Goal: Task Accomplishment & Management: Use online tool/utility

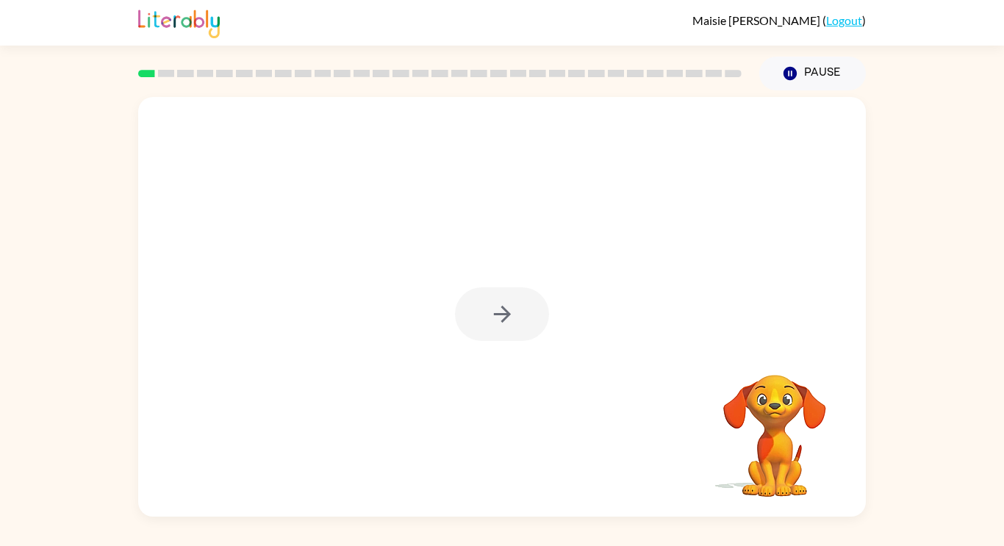
click at [513, 323] on div at bounding box center [502, 314] width 94 height 54
click at [510, 309] on icon "button" at bounding box center [503, 314] width 26 height 26
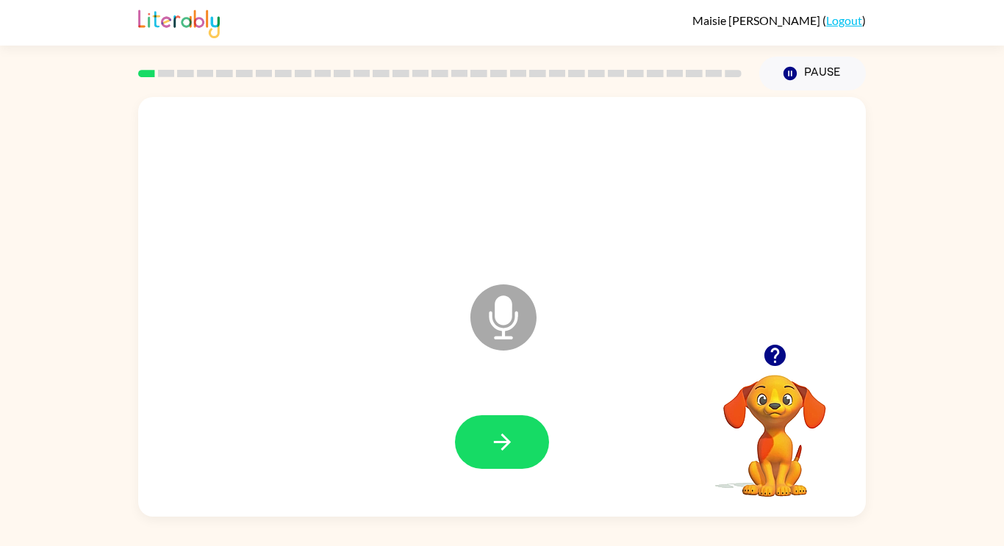
click at [509, 314] on icon "Microphone The Microphone is here when it is your turn to talk" at bounding box center [577, 336] width 221 height 110
click at [521, 443] on button "button" at bounding box center [502, 442] width 94 height 54
click at [520, 437] on button "button" at bounding box center [502, 442] width 94 height 54
click at [501, 438] on icon "button" at bounding box center [503, 442] width 26 height 26
click at [515, 435] on button "button" at bounding box center [502, 442] width 94 height 54
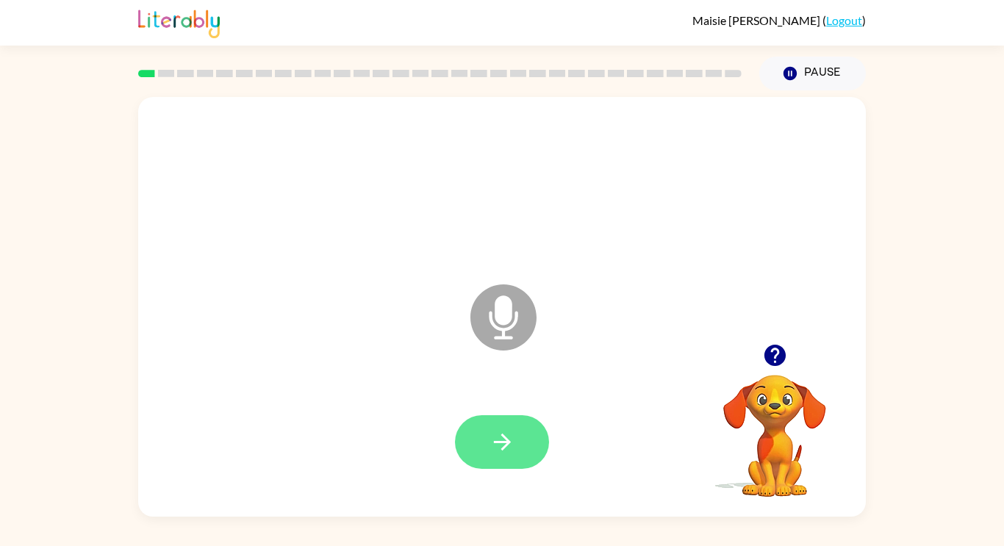
click at [513, 432] on icon "button" at bounding box center [503, 442] width 26 height 26
click at [516, 430] on button "button" at bounding box center [502, 442] width 94 height 54
click at [523, 437] on button "button" at bounding box center [502, 442] width 94 height 54
click at [502, 349] on icon at bounding box center [504, 318] width 66 height 66
click at [493, 251] on icon at bounding box center [503, 284] width 37 height 110
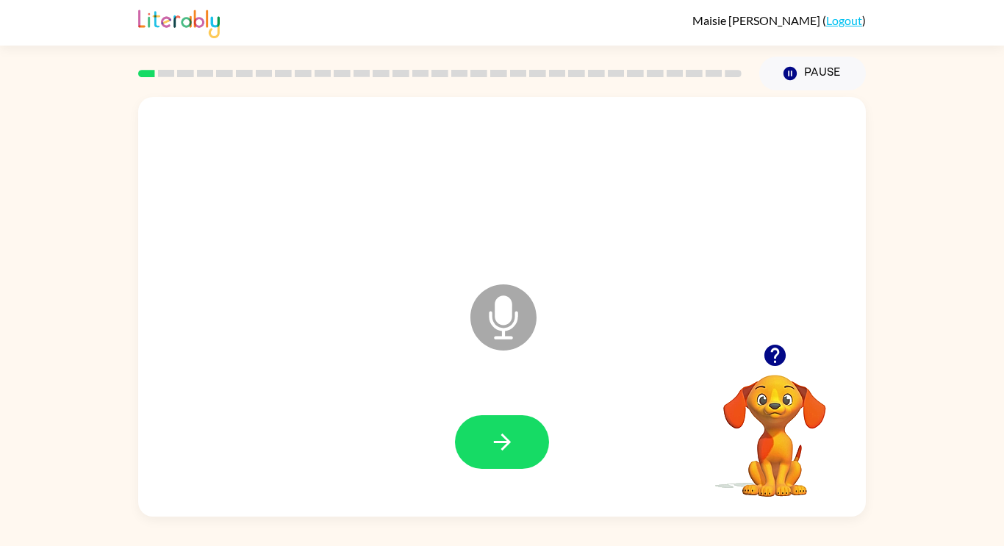
click at [498, 332] on icon at bounding box center [504, 318] width 66 height 66
click at [498, 403] on div at bounding box center [502, 442] width 698 height 121
click at [501, 426] on button "button" at bounding box center [502, 442] width 94 height 54
click at [779, 357] on icon "button" at bounding box center [774, 355] width 21 height 21
click at [497, 442] on icon "button" at bounding box center [501, 442] width 17 height 17
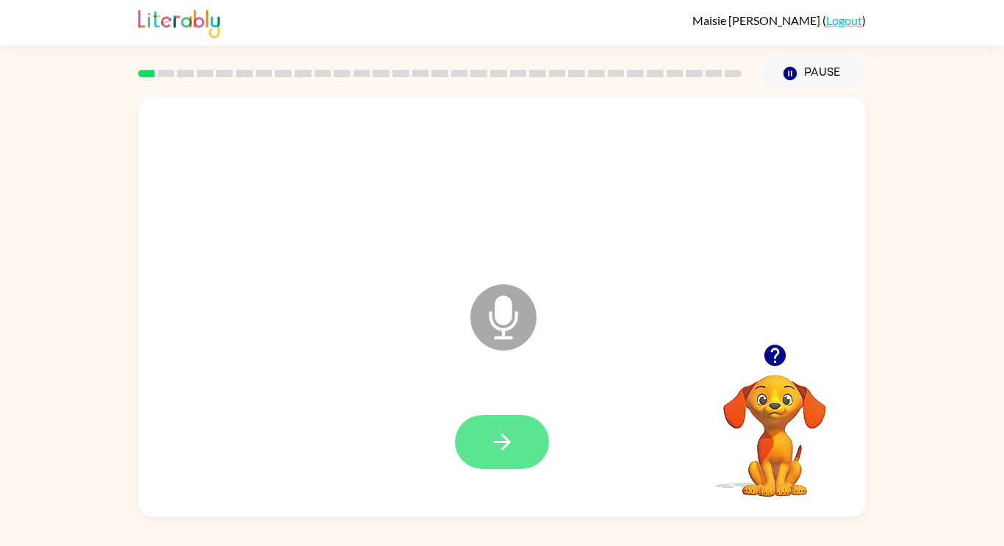
click at [513, 437] on icon "button" at bounding box center [503, 442] width 26 height 26
click at [473, 428] on button "button" at bounding box center [502, 442] width 94 height 54
click at [504, 438] on icon "button" at bounding box center [501, 442] width 17 height 17
click at [504, 437] on icon "button" at bounding box center [501, 442] width 17 height 17
click at [514, 442] on icon "button" at bounding box center [503, 442] width 26 height 26
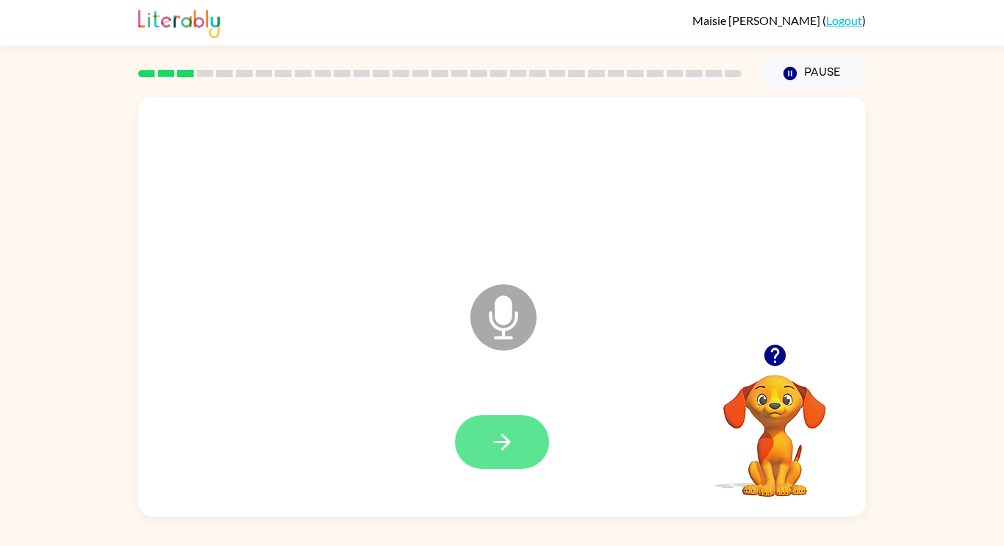
click at [512, 432] on icon "button" at bounding box center [503, 442] width 26 height 26
click at [512, 437] on icon "button" at bounding box center [503, 442] width 26 height 26
click at [507, 426] on button "button" at bounding box center [502, 442] width 94 height 54
click at [523, 440] on button "button" at bounding box center [502, 442] width 94 height 54
click at [524, 438] on button "button" at bounding box center [502, 442] width 94 height 54
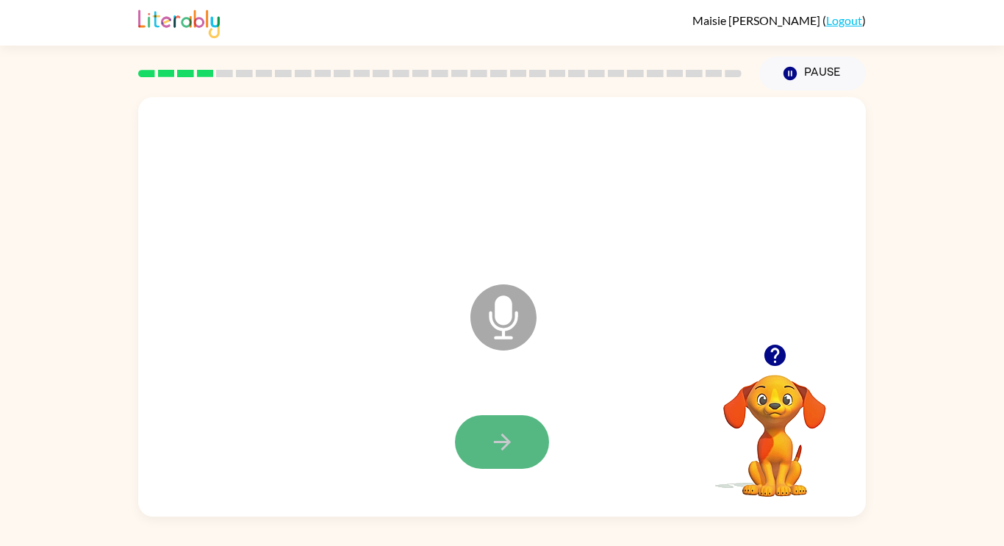
click at [526, 437] on button "button" at bounding box center [502, 442] width 94 height 54
click at [519, 438] on button "button" at bounding box center [502, 442] width 94 height 54
click at [515, 449] on button "button" at bounding box center [502, 442] width 94 height 54
click at [517, 440] on button "button" at bounding box center [502, 442] width 94 height 54
click at [521, 440] on button "button" at bounding box center [502, 442] width 94 height 54
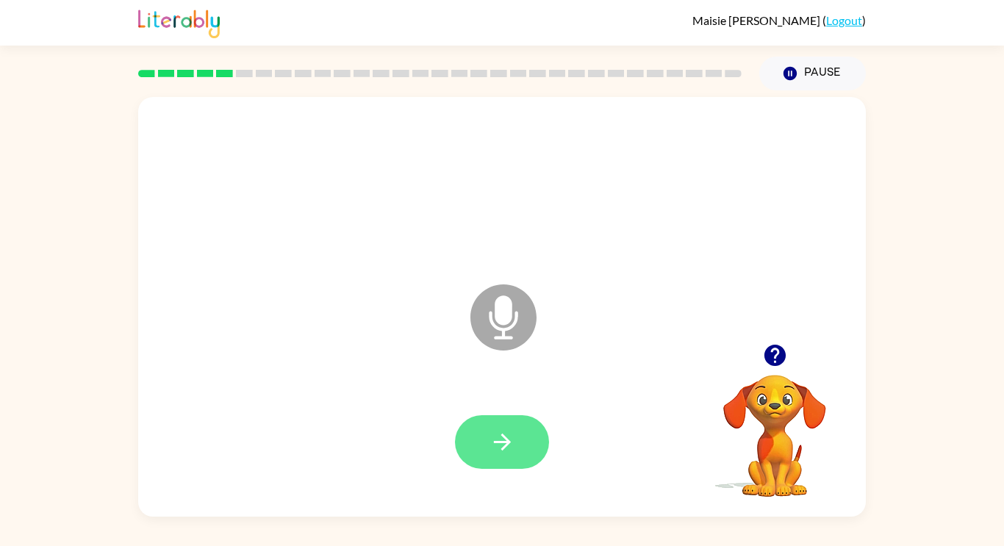
click at [522, 436] on button "button" at bounding box center [502, 442] width 94 height 54
click at [519, 443] on button "button" at bounding box center [502, 442] width 94 height 54
click at [526, 448] on button "button" at bounding box center [502, 442] width 94 height 54
click at [538, 430] on button "button" at bounding box center [502, 442] width 94 height 54
click at [474, 457] on button "button" at bounding box center [502, 442] width 94 height 54
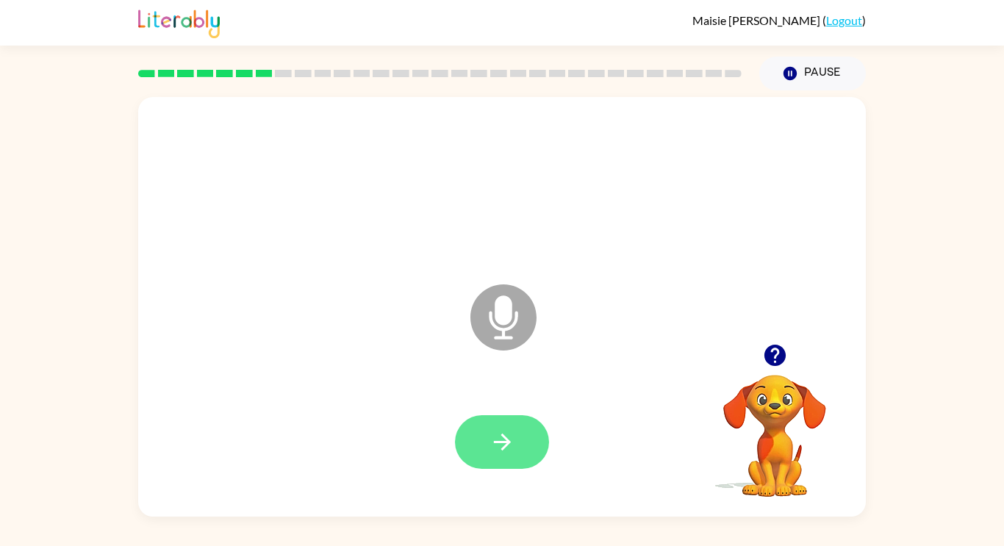
click at [502, 421] on button "button" at bounding box center [502, 442] width 94 height 54
click at [525, 440] on button "button" at bounding box center [502, 442] width 94 height 54
click at [528, 440] on button "button" at bounding box center [502, 442] width 94 height 54
click at [771, 358] on icon "button" at bounding box center [774, 355] width 21 height 21
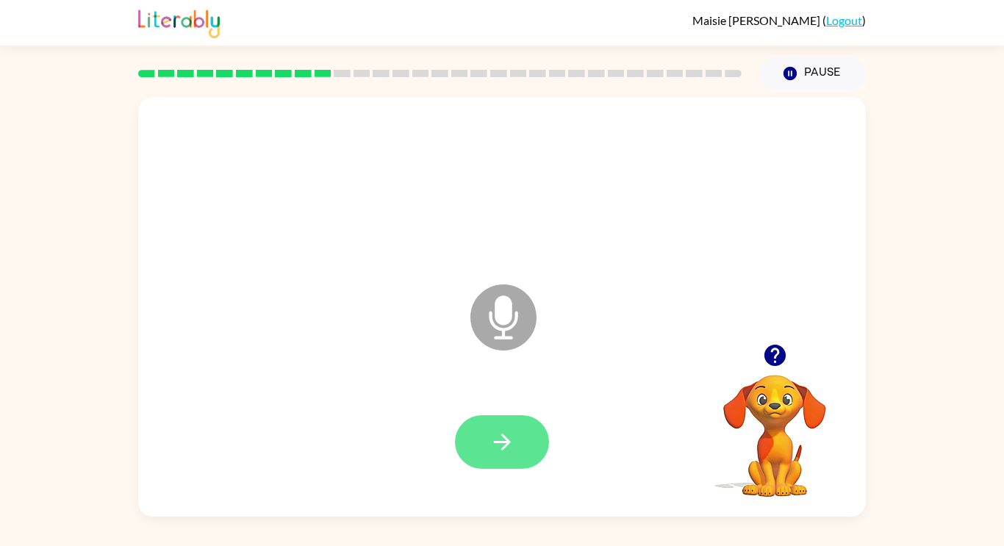
click at [526, 429] on button "button" at bounding box center [502, 442] width 94 height 54
click at [515, 434] on button "button" at bounding box center [502, 442] width 94 height 54
click at [480, 433] on button "button" at bounding box center [502, 442] width 94 height 54
click at [522, 443] on button "button" at bounding box center [502, 442] width 94 height 54
click at [521, 440] on button "button" at bounding box center [502, 442] width 94 height 54
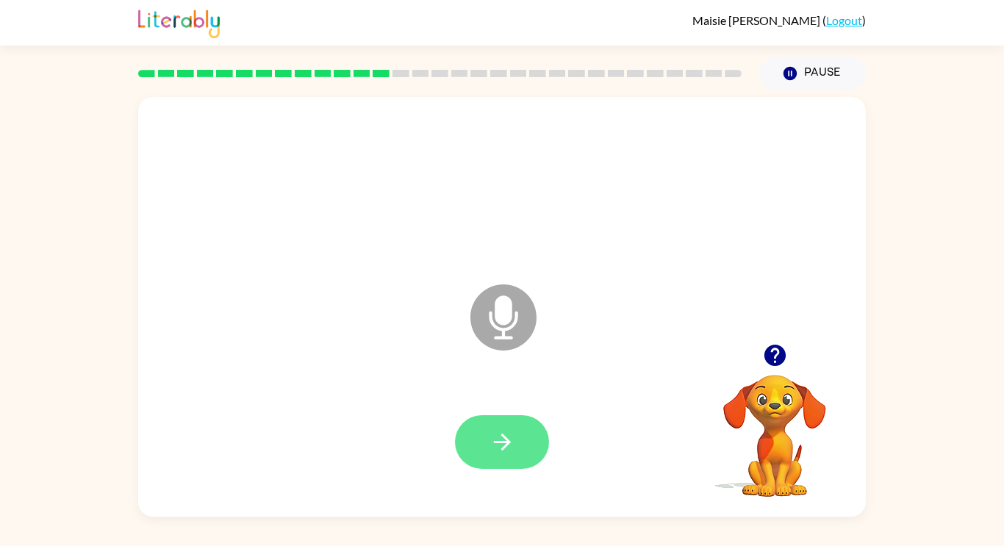
click at [523, 441] on button "button" at bounding box center [502, 442] width 94 height 54
click at [515, 442] on button "button" at bounding box center [502, 442] width 94 height 54
click at [509, 439] on icon "button" at bounding box center [503, 442] width 26 height 26
click at [518, 437] on button "button" at bounding box center [502, 442] width 94 height 54
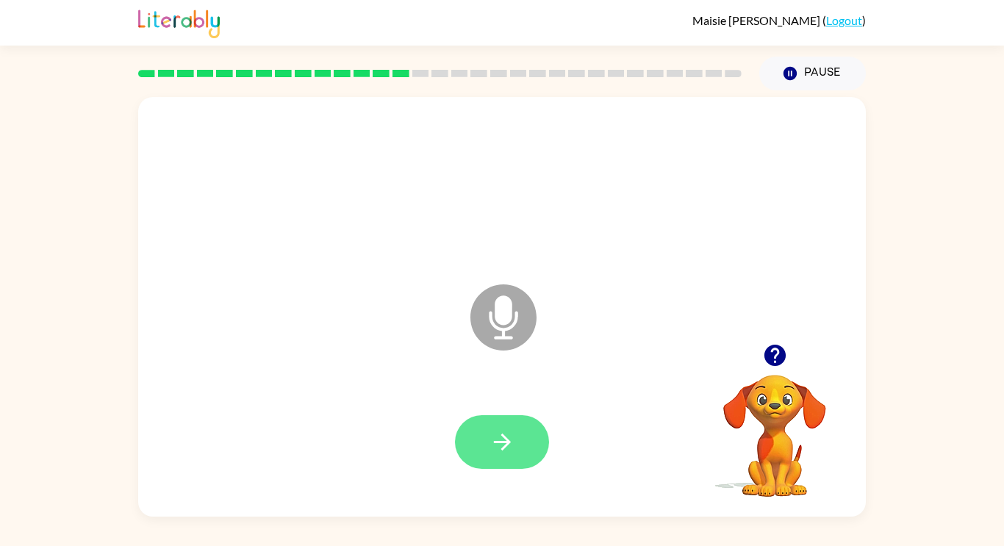
click at [519, 435] on button "button" at bounding box center [502, 442] width 94 height 54
click at [493, 443] on icon "button" at bounding box center [503, 442] width 26 height 26
click at [521, 430] on button "button" at bounding box center [502, 442] width 94 height 54
click at [526, 429] on button "button" at bounding box center [502, 442] width 94 height 54
click at [512, 433] on icon "button" at bounding box center [503, 442] width 26 height 26
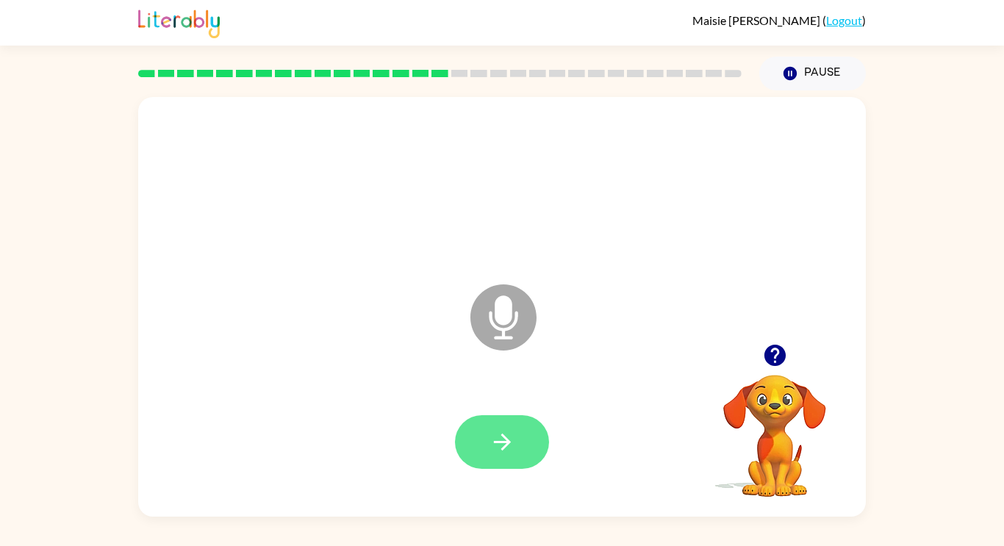
click at [507, 458] on button "button" at bounding box center [502, 442] width 94 height 54
click at [503, 422] on button "button" at bounding box center [502, 442] width 94 height 54
click at [513, 421] on button "button" at bounding box center [502, 442] width 94 height 54
click at [537, 431] on button "button" at bounding box center [502, 442] width 94 height 54
click at [522, 427] on button "button" at bounding box center [502, 442] width 94 height 54
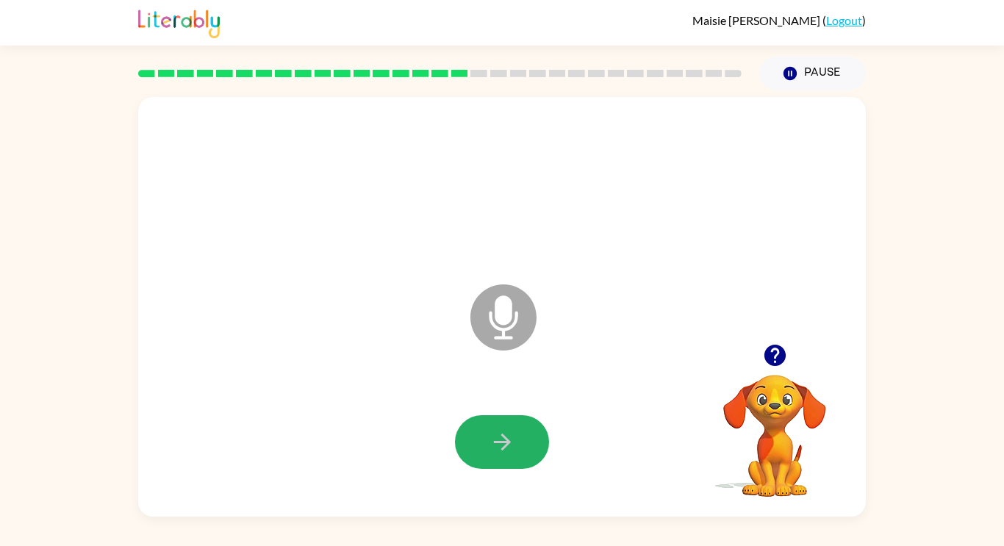
click at [522, 427] on button "button" at bounding box center [502, 442] width 94 height 54
click at [521, 456] on button "button" at bounding box center [502, 442] width 94 height 54
click at [536, 445] on button "button" at bounding box center [502, 442] width 94 height 54
click at [532, 444] on button "button" at bounding box center [502, 442] width 94 height 54
click at [542, 431] on button "button" at bounding box center [502, 442] width 94 height 54
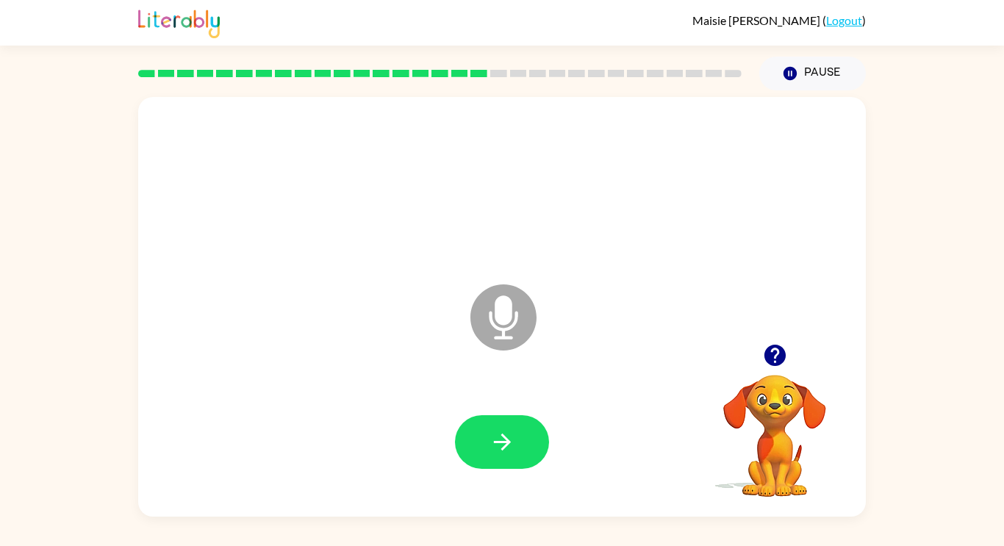
click at [541, 430] on button "button" at bounding box center [502, 442] width 94 height 54
click at [493, 463] on button "button" at bounding box center [502, 442] width 94 height 54
click at [519, 426] on button "button" at bounding box center [502, 442] width 94 height 54
click at [505, 450] on icon "button" at bounding box center [503, 442] width 26 height 26
click at [501, 440] on icon "button" at bounding box center [503, 442] width 26 height 26
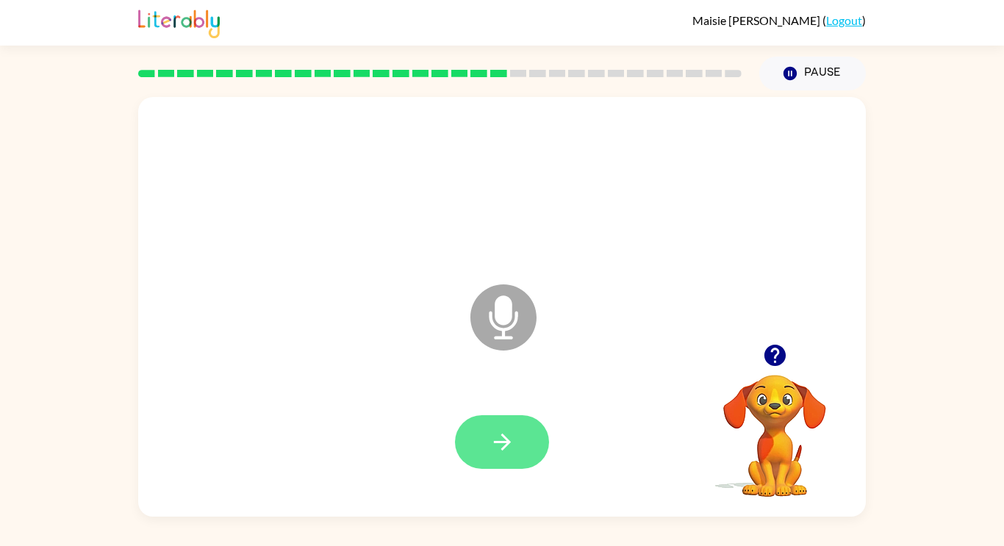
click at [501, 431] on icon "button" at bounding box center [503, 442] width 26 height 26
click at [498, 432] on icon "button" at bounding box center [503, 442] width 26 height 26
click at [773, 365] on icon "button" at bounding box center [774, 355] width 21 height 21
click at [536, 426] on button "button" at bounding box center [502, 442] width 94 height 54
click at [504, 441] on icon "button" at bounding box center [501, 442] width 17 height 17
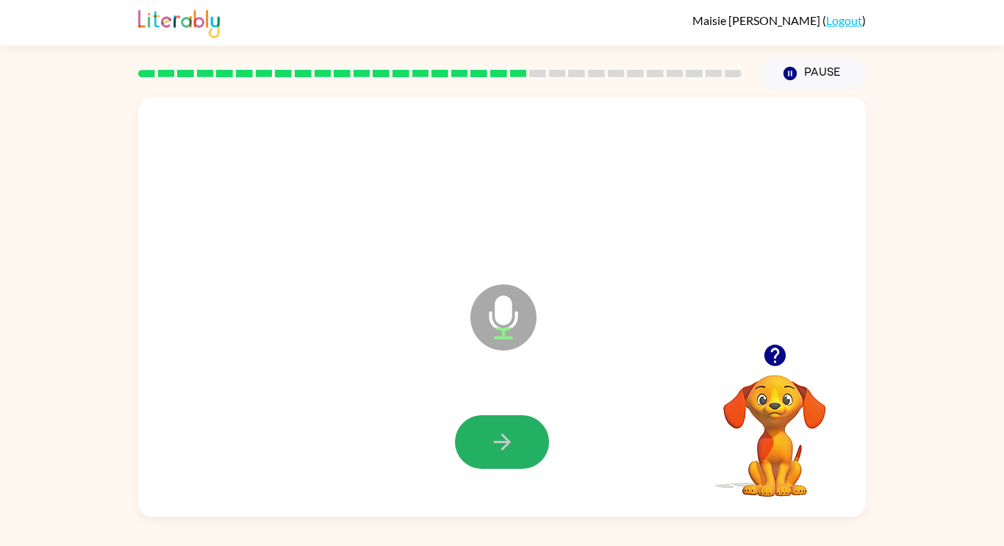
click at [525, 432] on button "button" at bounding box center [502, 442] width 94 height 54
click at [515, 431] on button "button" at bounding box center [502, 442] width 94 height 54
click at [518, 423] on button "button" at bounding box center [502, 442] width 94 height 54
click at [521, 422] on button "button" at bounding box center [502, 442] width 94 height 54
click at [536, 432] on button "button" at bounding box center [502, 442] width 94 height 54
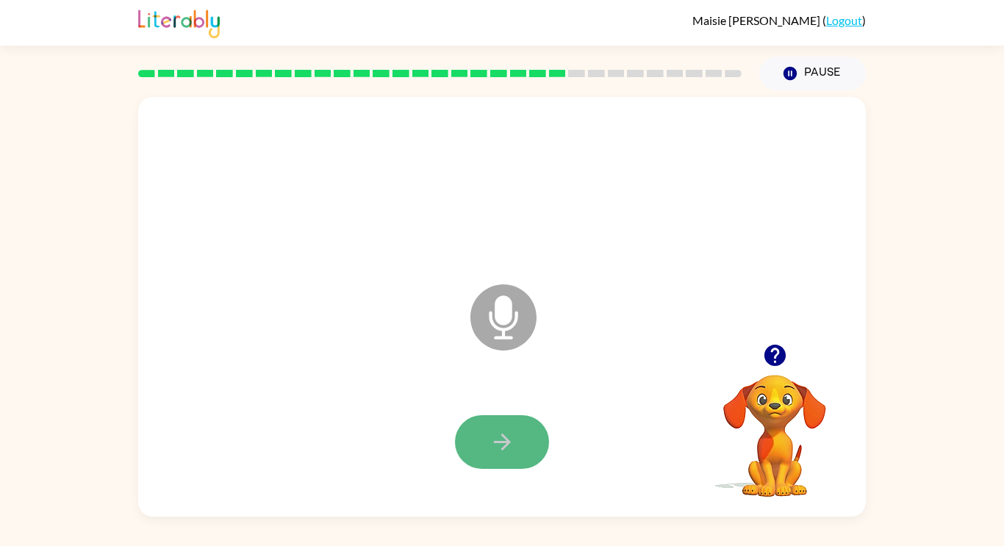
click at [532, 428] on button "button" at bounding box center [502, 442] width 94 height 54
click at [517, 426] on button "button" at bounding box center [502, 442] width 94 height 54
click at [473, 449] on button "button" at bounding box center [502, 442] width 94 height 54
click at [530, 443] on button "button" at bounding box center [502, 442] width 94 height 54
click at [515, 429] on icon "button" at bounding box center [503, 442] width 26 height 26
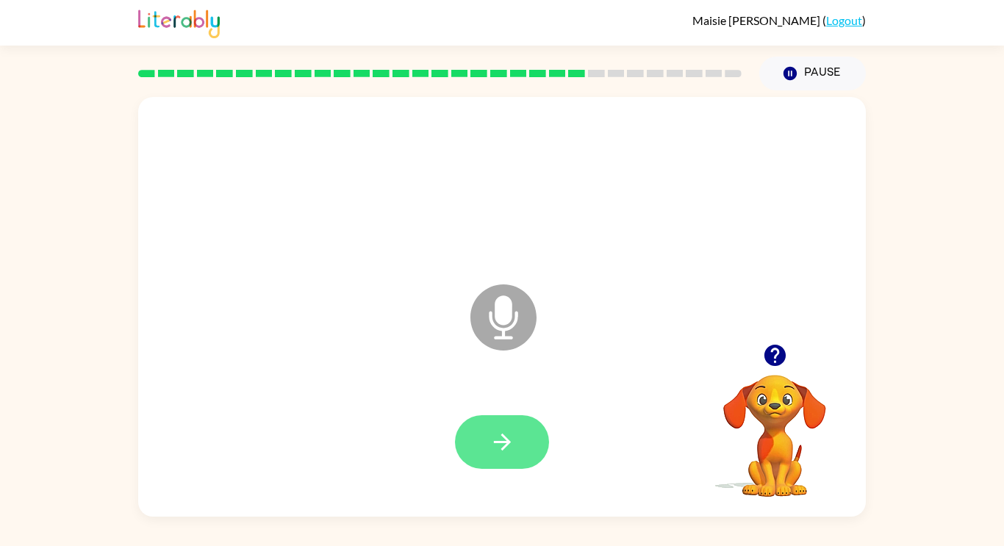
click at [518, 429] on button "button" at bounding box center [502, 442] width 94 height 54
click at [518, 421] on button "button" at bounding box center [502, 442] width 94 height 54
click at [513, 429] on icon "button" at bounding box center [503, 442] width 26 height 26
click at [519, 427] on button "button" at bounding box center [502, 442] width 94 height 54
click at [502, 451] on icon "button" at bounding box center [503, 442] width 26 height 26
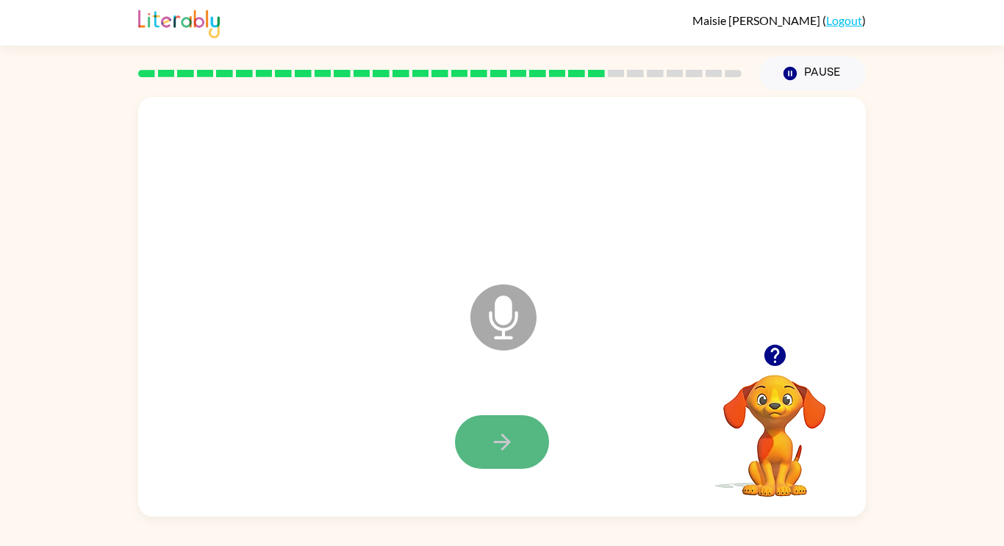
click at [515, 446] on icon "button" at bounding box center [503, 442] width 26 height 26
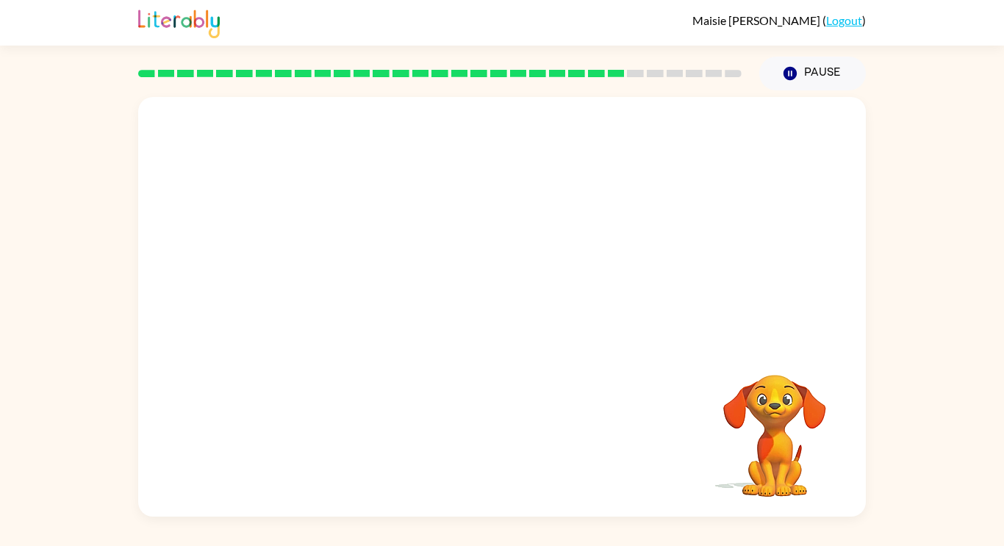
click at [730, 299] on div at bounding box center [502, 220] width 728 height 247
click at [790, 227] on div at bounding box center [502, 220] width 728 height 247
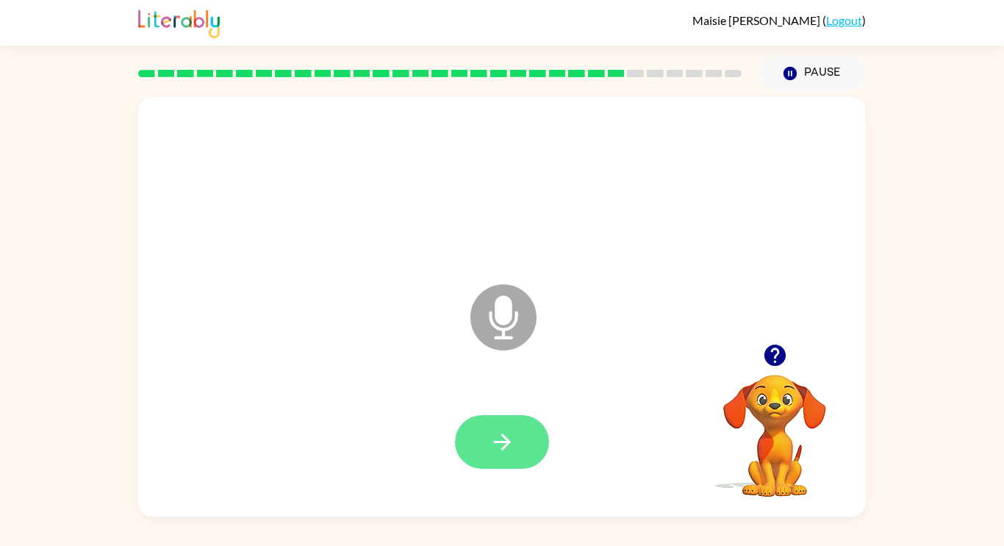
click at [512, 429] on icon "button" at bounding box center [503, 442] width 26 height 26
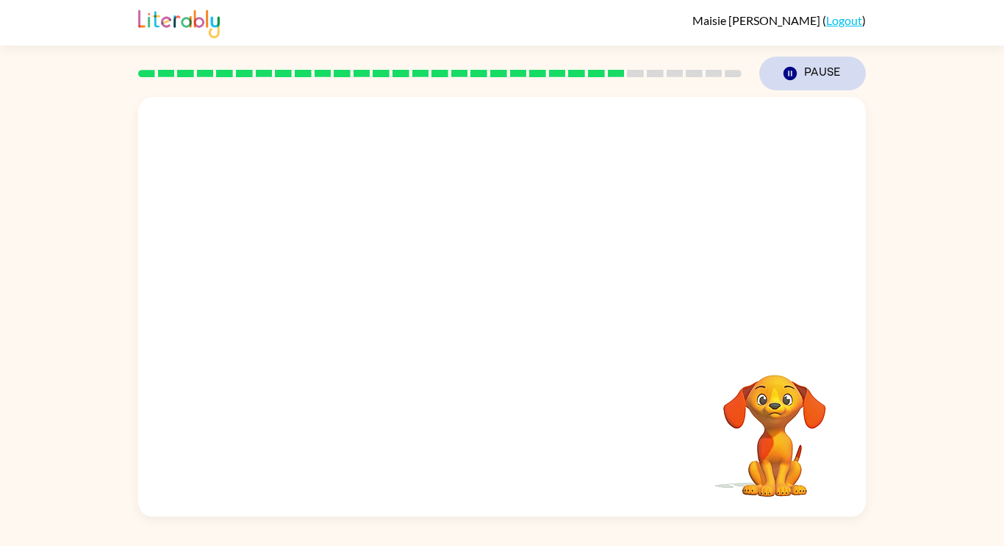
click at [795, 79] on icon "button" at bounding box center [790, 73] width 13 height 13
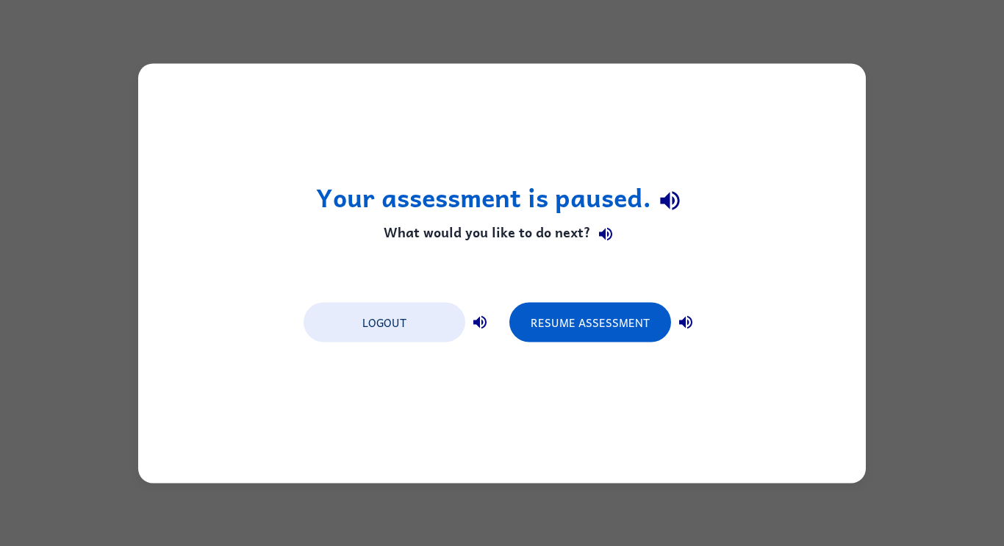
click at [905, 132] on div "Your assessment is paused. What would you like to do next? Logout Resume Assess…" at bounding box center [502, 273] width 1004 height 546
click at [887, 179] on div "Your assessment is paused. What would you like to do next? Logout Resume Assess…" at bounding box center [502, 273] width 1004 height 546
click at [895, 209] on div "Your assessment is paused. What would you like to do next? Logout Resume Assess…" at bounding box center [502, 273] width 1004 height 546
click at [889, 198] on div "Your assessment is paused. What would you like to do next? Logout Resume Assess…" at bounding box center [502, 273] width 1004 height 546
click at [881, 179] on div "Your assessment is paused. What would you like to do next? Logout Resume Assess…" at bounding box center [502, 273] width 1004 height 546
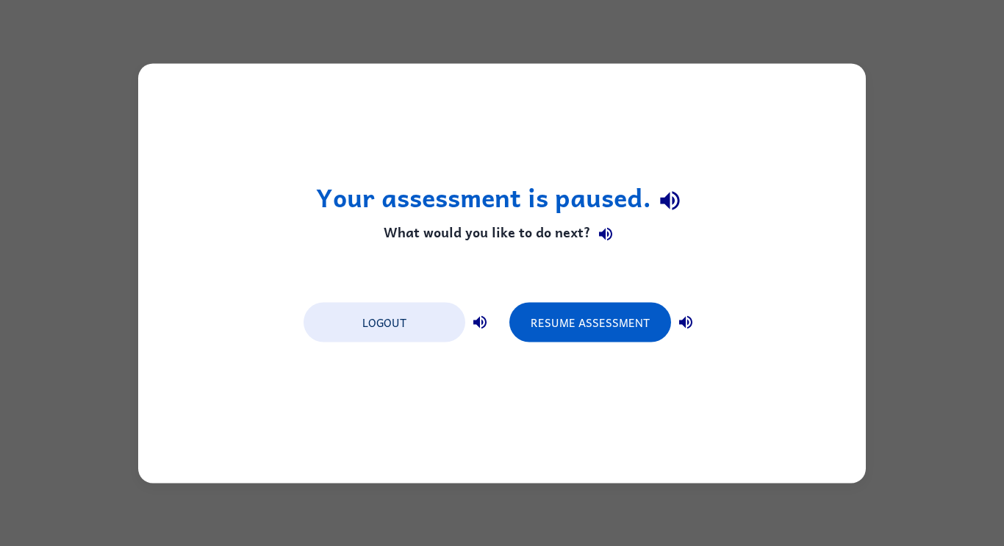
click at [866, 173] on div "Your assessment is paused. What would you like to do next? Logout Resume Assess…" at bounding box center [502, 273] width 1004 height 546
click at [875, 133] on div "Your assessment is paused. What would you like to do next? Logout Resume Assess…" at bounding box center [502, 273] width 1004 height 546
click at [858, 115] on div "Your assessment is paused. What would you like to do next? Logout Resume Assess…" at bounding box center [502, 273] width 728 height 420
click at [863, 90] on div "Your assessment is paused. What would you like to do next? Logout Resume Assess…" at bounding box center [502, 273] width 728 height 420
click at [878, 85] on div "Your assessment is paused. What would you like to do next? Logout Resume Assess…" at bounding box center [502, 273] width 1004 height 546
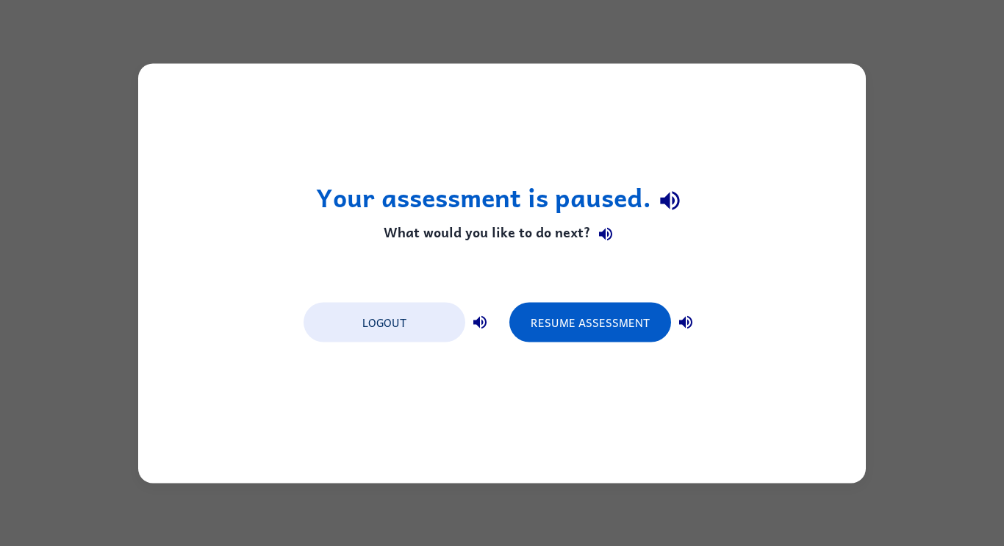
click at [926, 262] on div "Your assessment is paused. What would you like to do next? Logout Resume Assess…" at bounding box center [502, 273] width 1004 height 546
click at [874, 386] on div "Your assessment is paused. What would you like to do next? Logout Resume Assess…" at bounding box center [502, 273] width 1004 height 546
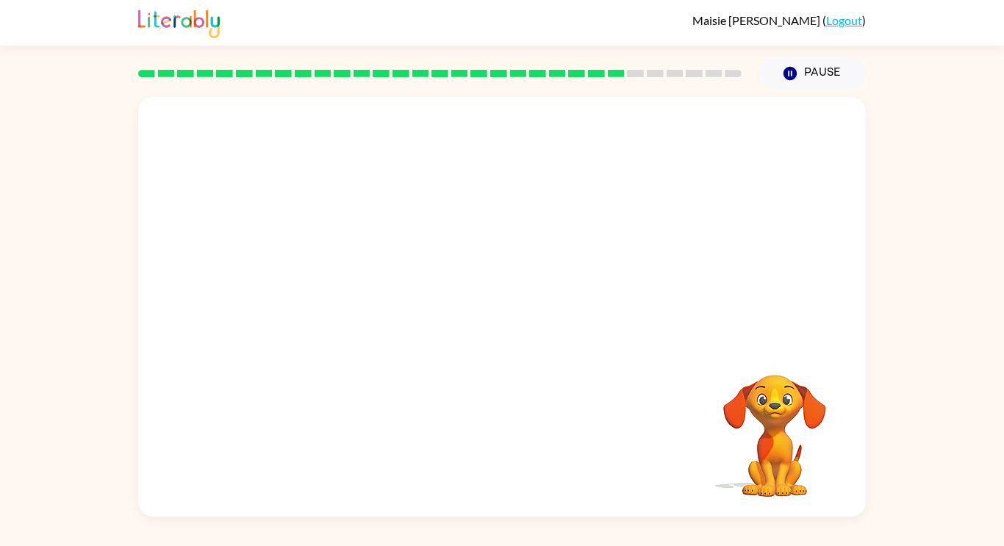
click at [718, 356] on video "Your browser must support playing .mp4 files to use Literably. Please try using…" at bounding box center [774, 425] width 147 height 147
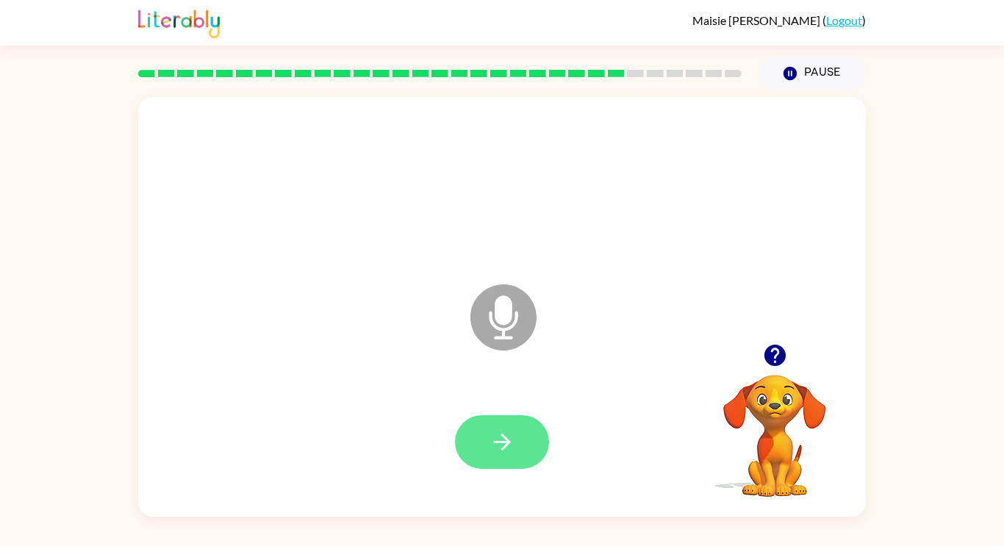
click at [519, 421] on button "button" at bounding box center [502, 442] width 94 height 54
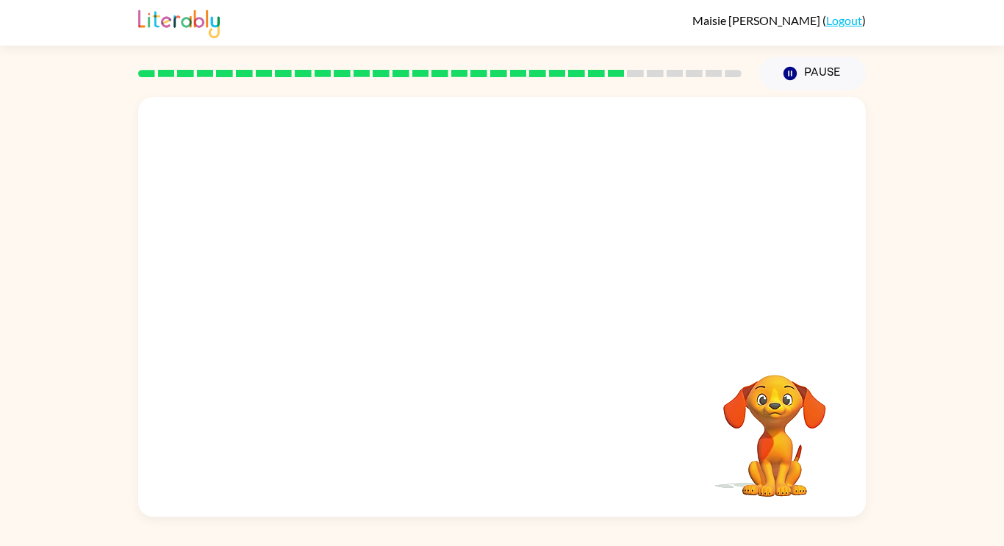
click at [795, 435] on video "Your browser must support playing .mp4 files to use Literably. Please try using…" at bounding box center [774, 425] width 147 height 147
click at [807, 79] on button "Pause Pause" at bounding box center [812, 74] width 107 height 34
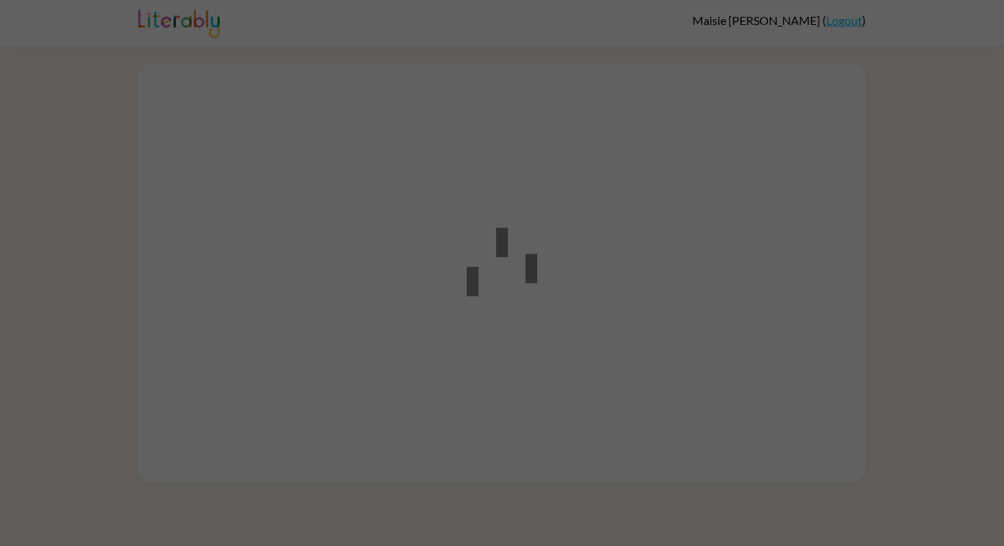
click at [419, 229] on div at bounding box center [502, 273] width 1004 height 546
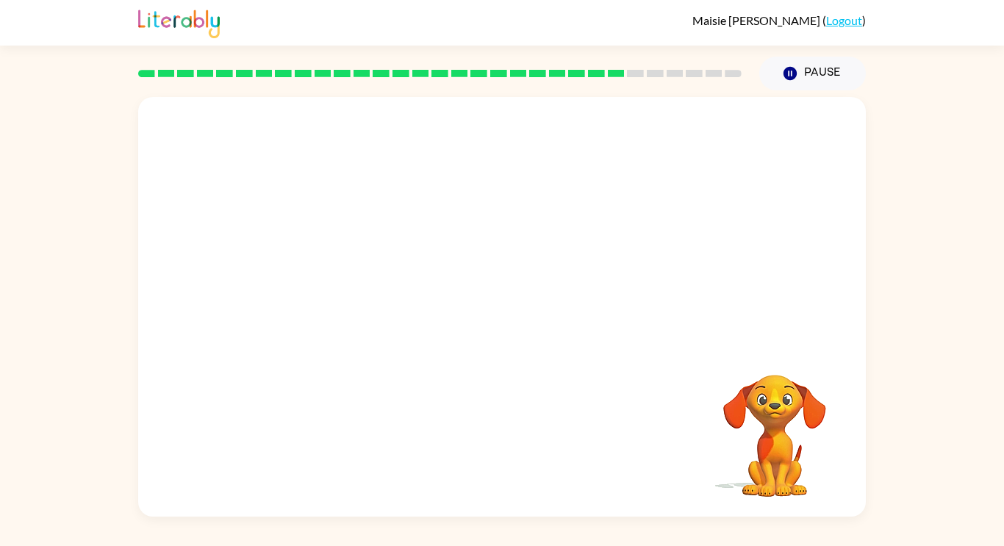
click at [961, 132] on div "Your browser must support playing .mp4 files to use Literably. Please try using…" at bounding box center [502, 303] width 1004 height 426
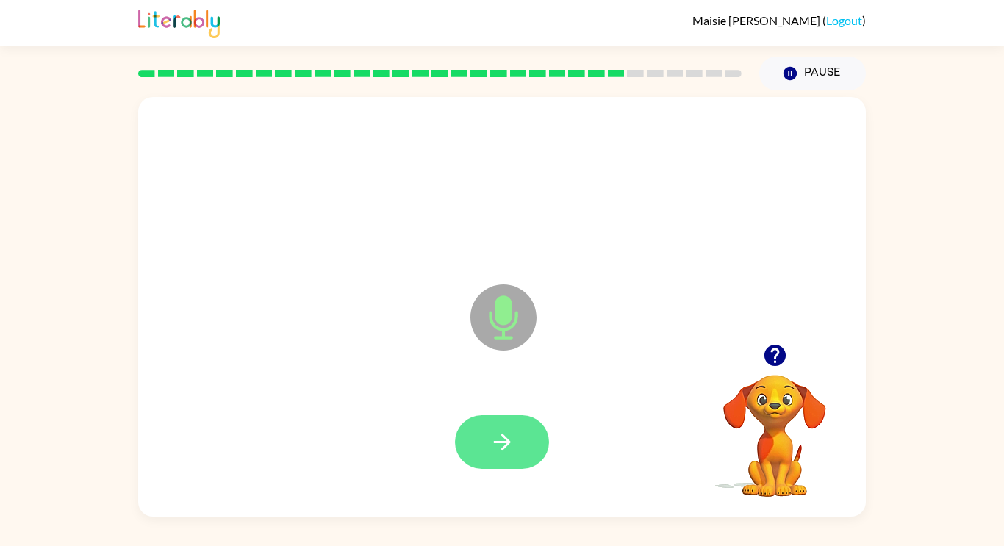
click at [514, 435] on icon "button" at bounding box center [503, 442] width 26 height 26
click at [526, 432] on button "button" at bounding box center [502, 442] width 94 height 54
click at [524, 429] on button "button" at bounding box center [502, 442] width 94 height 54
click at [512, 431] on icon "button" at bounding box center [503, 442] width 26 height 26
click at [529, 440] on button "button" at bounding box center [502, 442] width 94 height 54
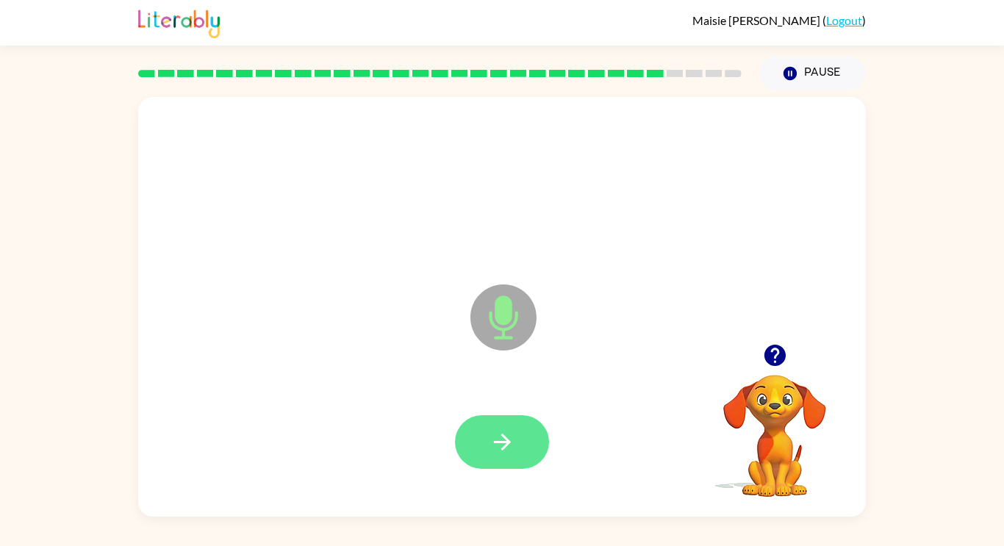
click at [516, 443] on button "button" at bounding box center [502, 442] width 94 height 54
click at [533, 443] on button "button" at bounding box center [502, 442] width 94 height 54
click at [536, 443] on button "button" at bounding box center [502, 442] width 94 height 54
click at [535, 442] on button "button" at bounding box center [502, 442] width 94 height 54
click at [539, 437] on button "button" at bounding box center [502, 442] width 94 height 54
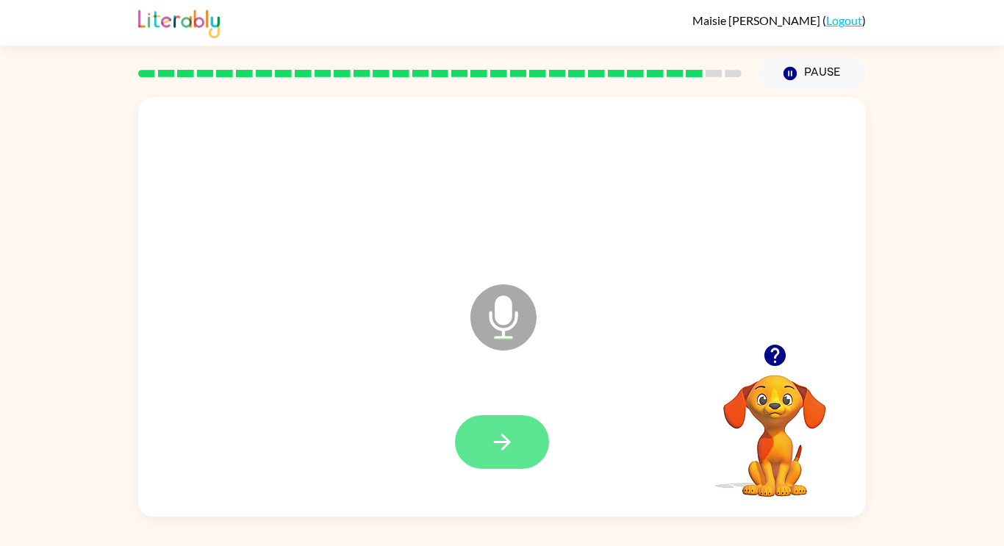
click at [523, 448] on button "button" at bounding box center [502, 442] width 94 height 54
click at [533, 436] on button "button" at bounding box center [502, 442] width 94 height 54
click at [532, 436] on button "button" at bounding box center [502, 442] width 94 height 54
